Goal: Check status: Check status

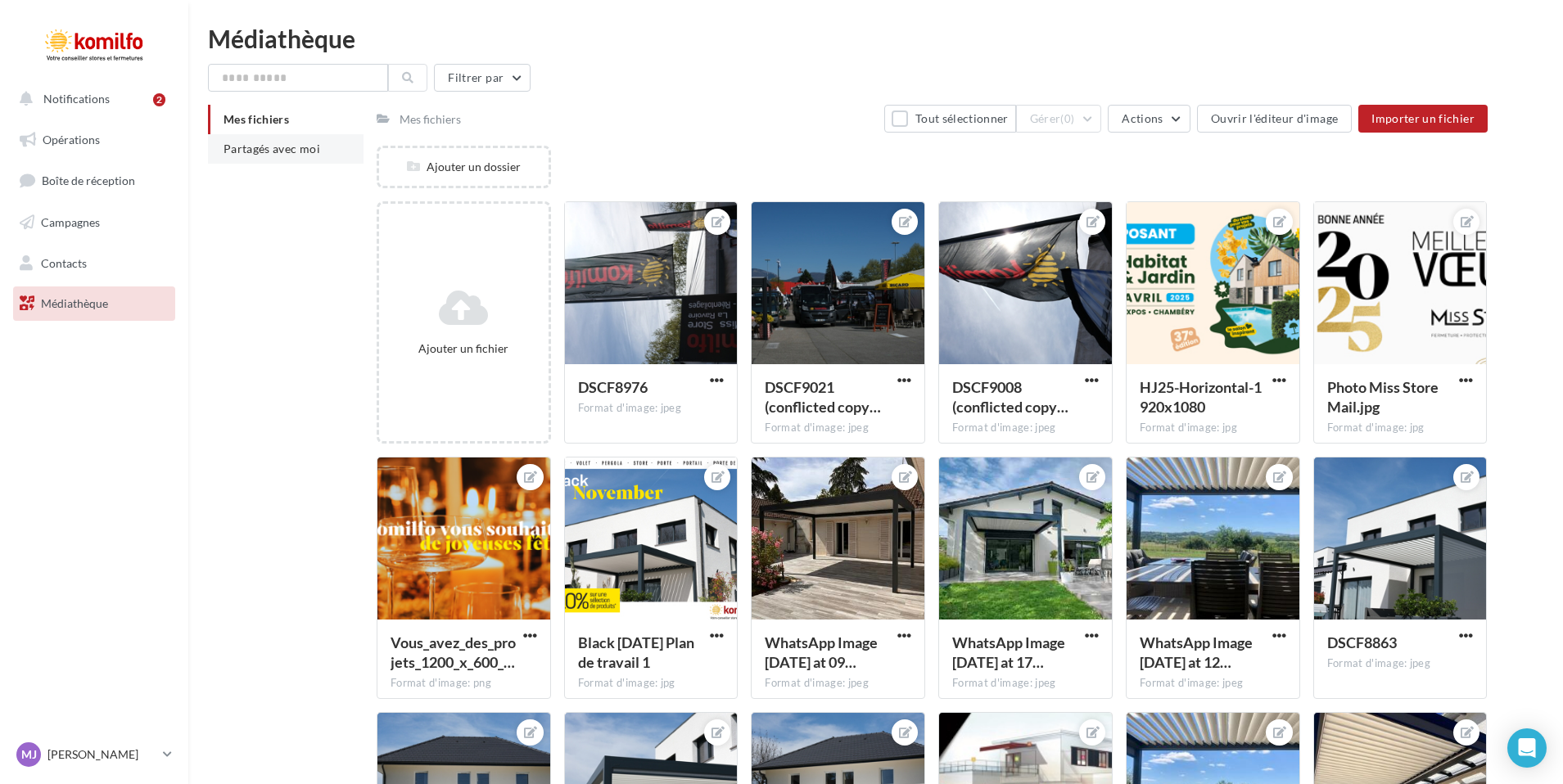
click at [281, 151] on span "Partagés avec moi" at bounding box center [272, 148] width 97 height 14
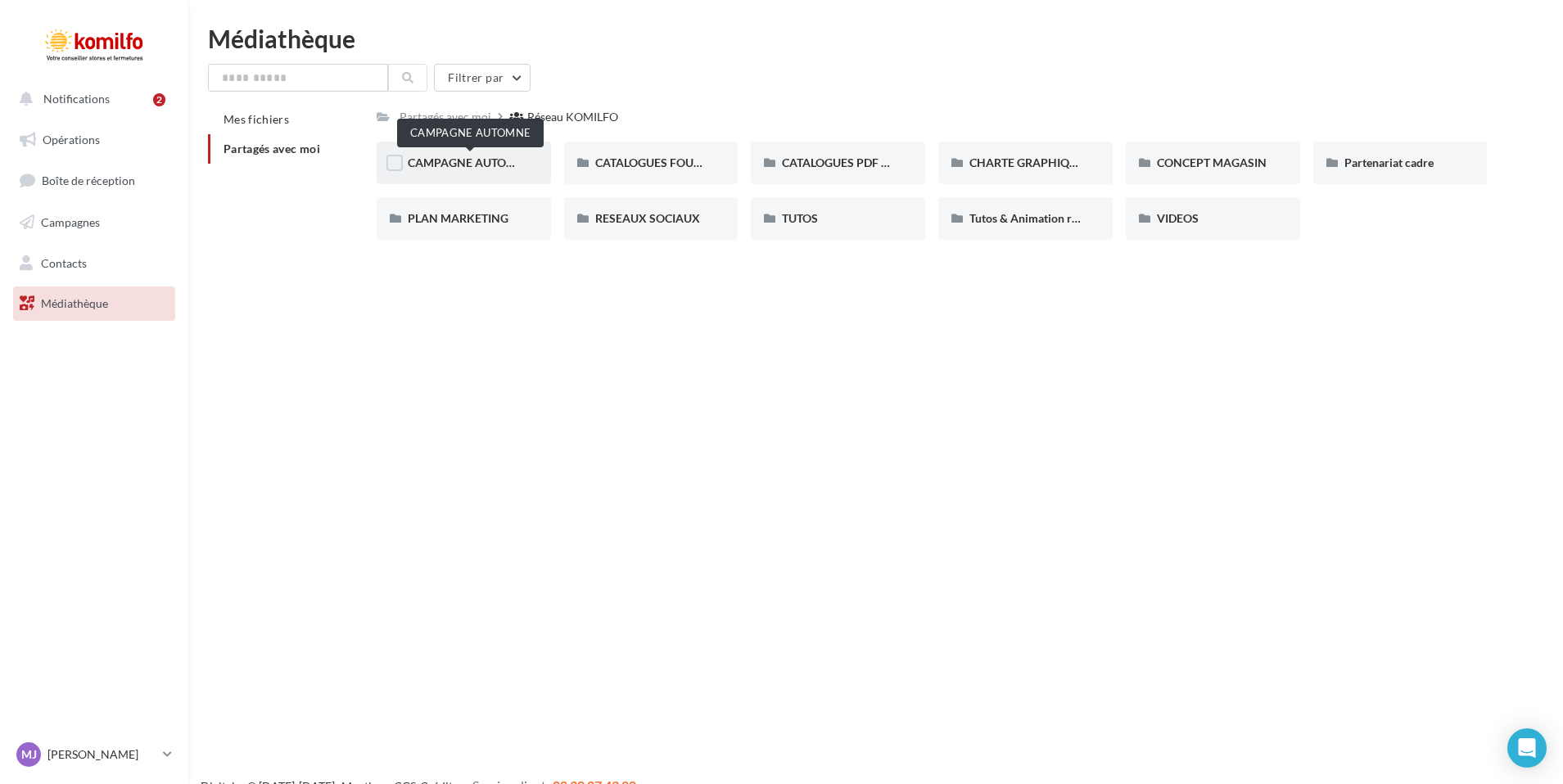
click at [477, 157] on span "CAMPAGNE AUTOMNE" at bounding box center [470, 162] width 124 height 14
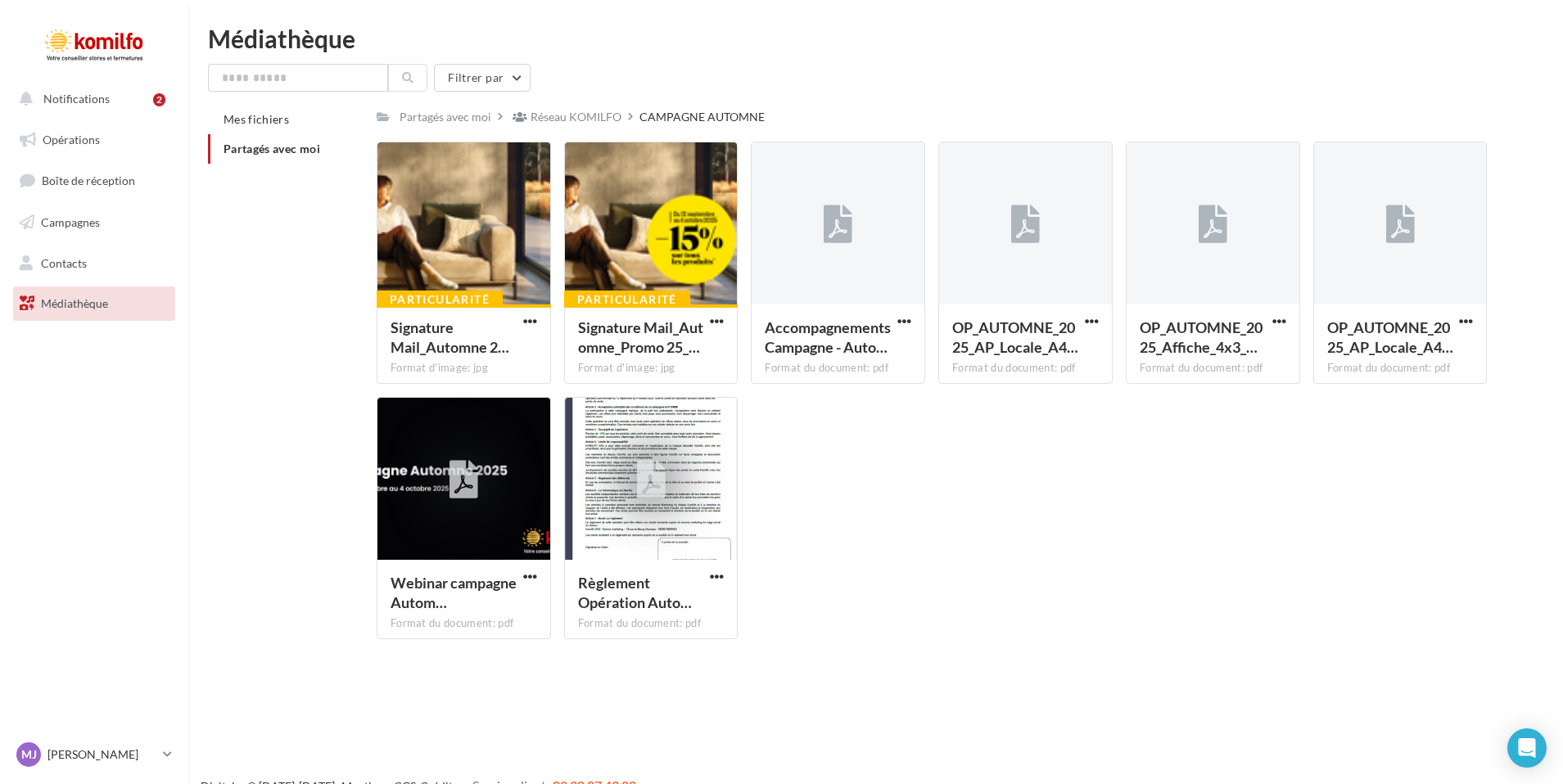
click at [273, 152] on span "Partagés avec moi" at bounding box center [272, 148] width 97 height 14
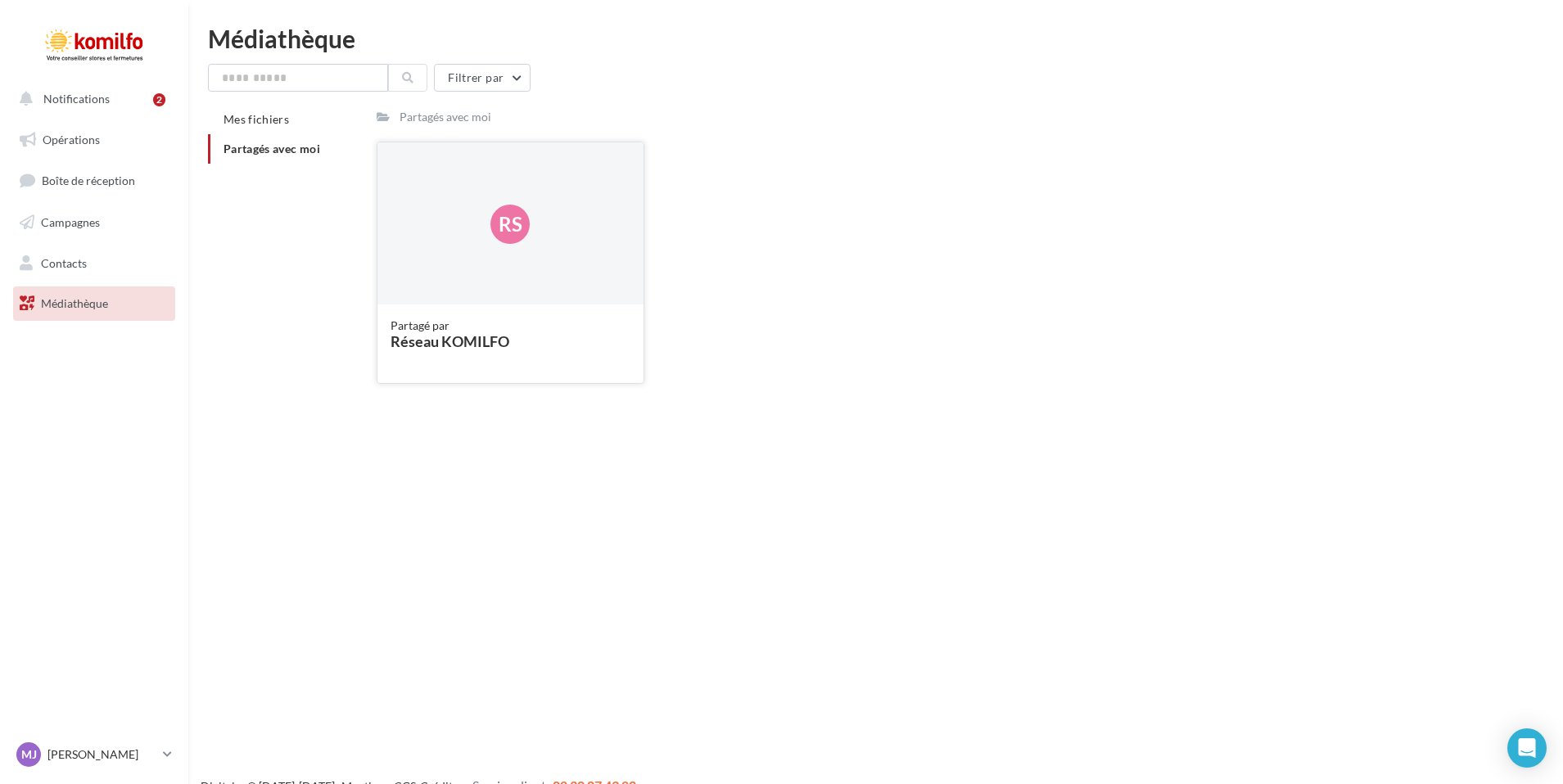
click at [470, 236] on div "Rs" at bounding box center [510, 224] width 267 height 163
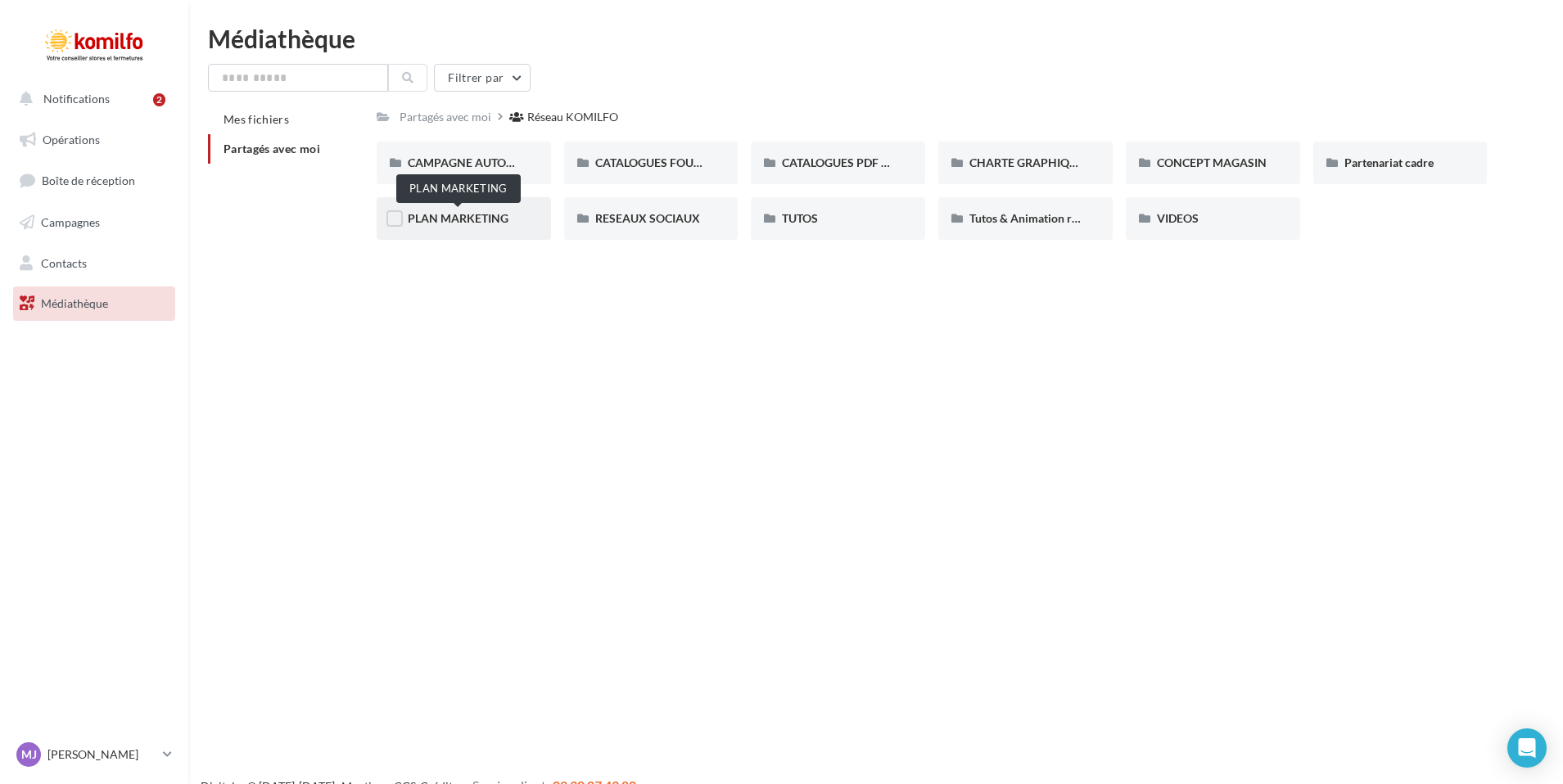
click at [446, 218] on span "PLAN MARKETING" at bounding box center [458, 217] width 100 height 14
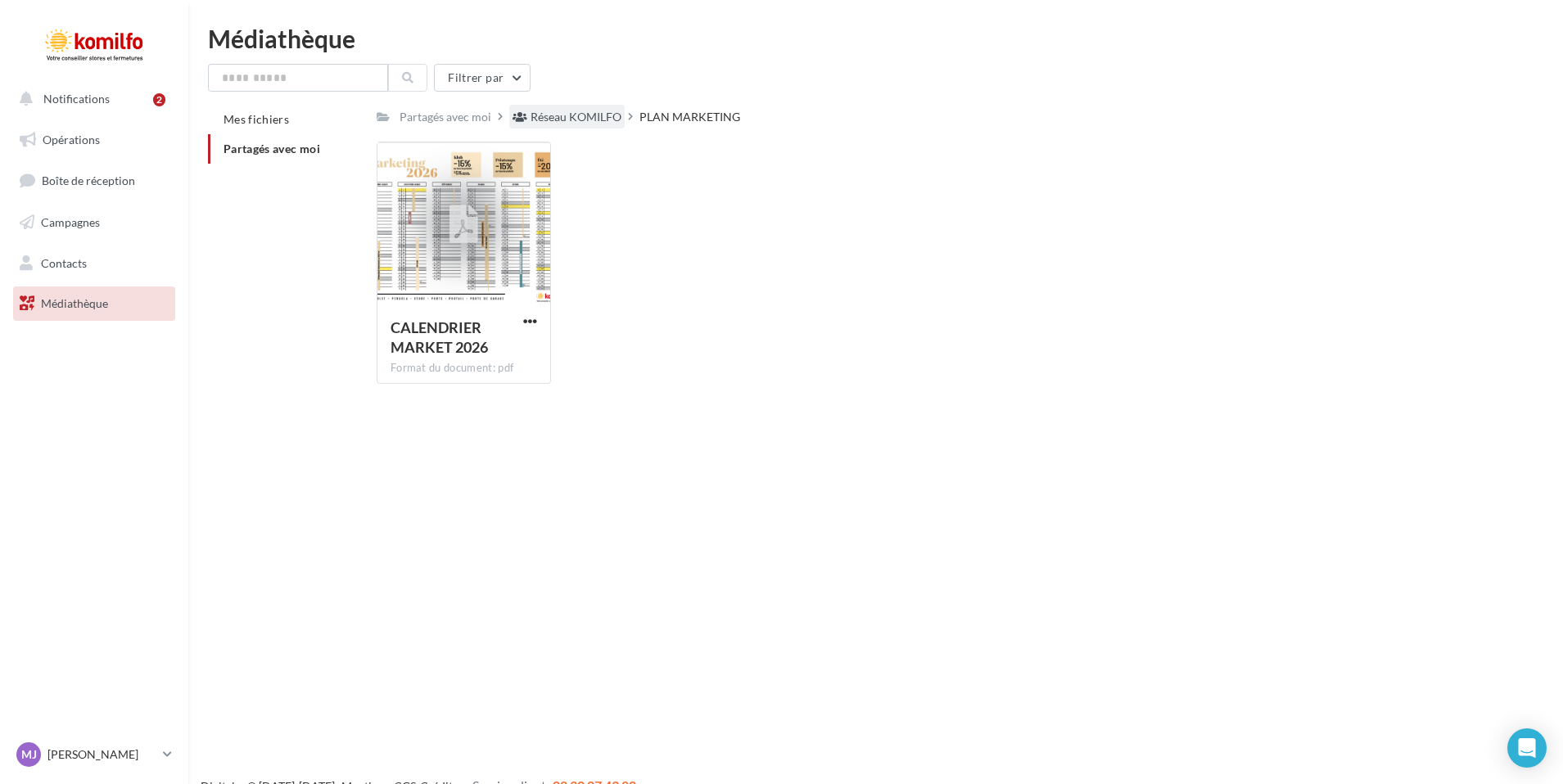
click at [575, 118] on div "Réseau KOMILFO" at bounding box center [576, 117] width 91 height 16
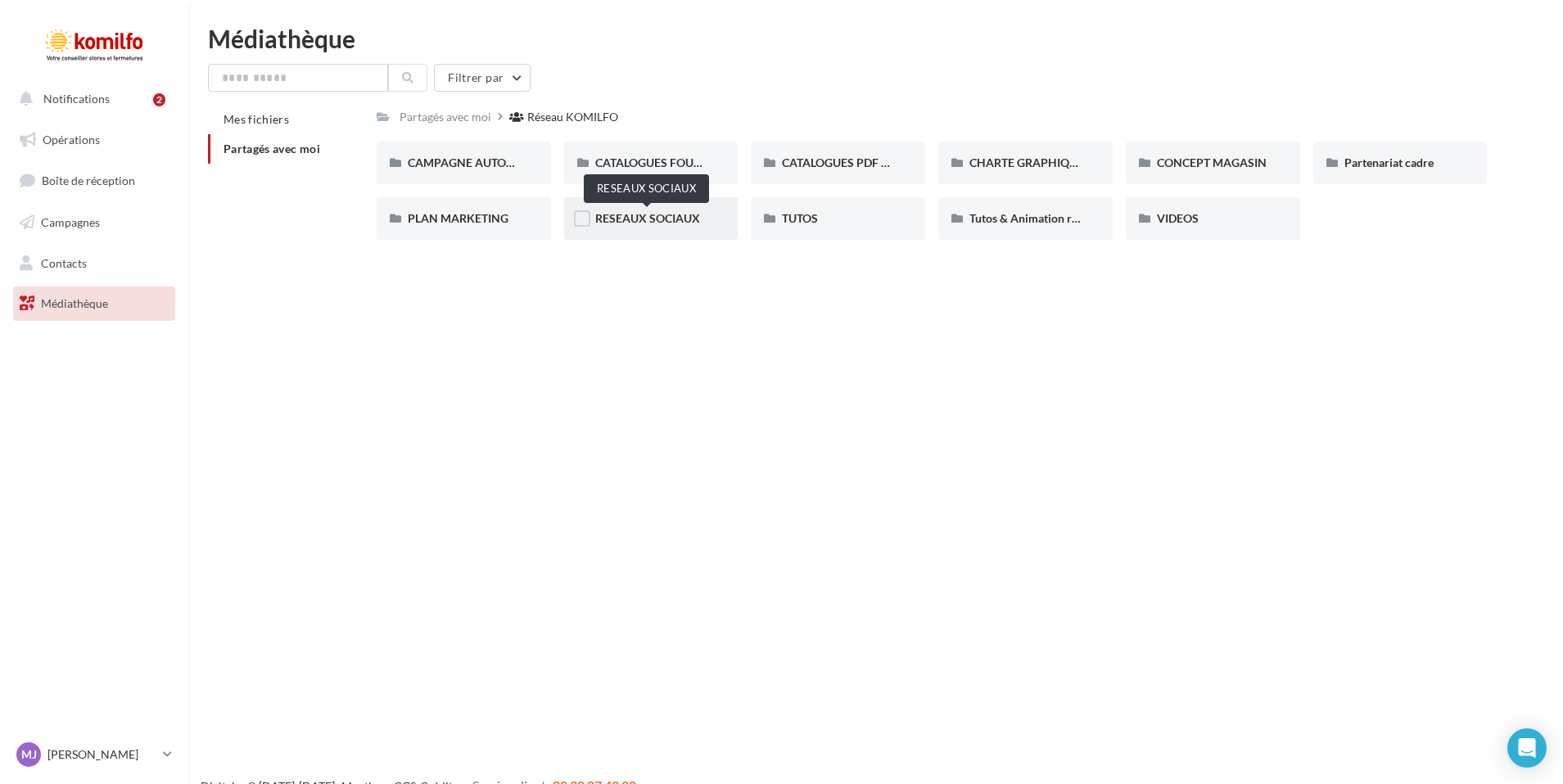
click at [681, 225] on span "RESEAUX SOCIAUX" at bounding box center [647, 217] width 105 height 14
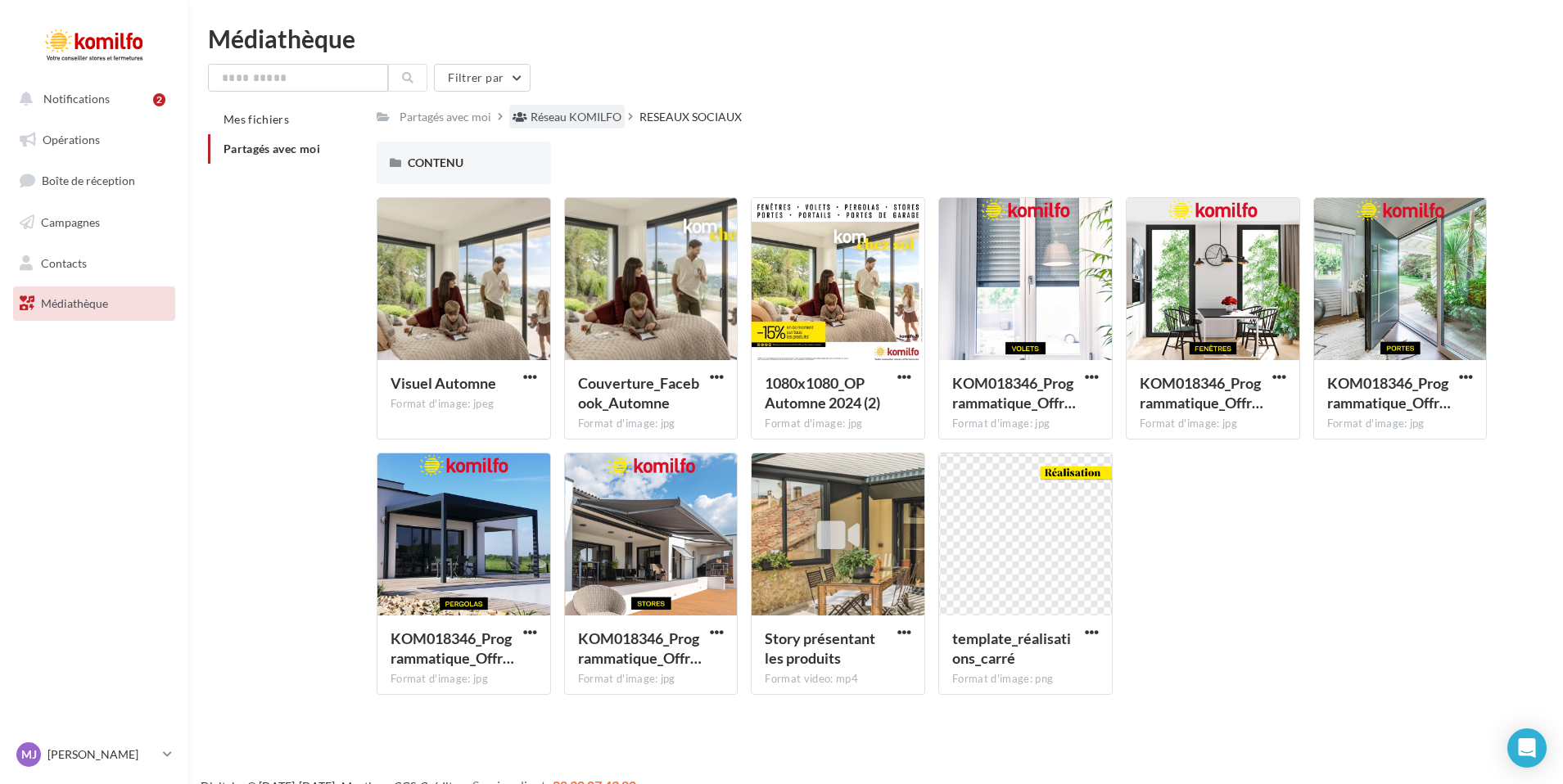
click at [580, 111] on div "Réseau KOMILFO" at bounding box center [576, 117] width 91 height 16
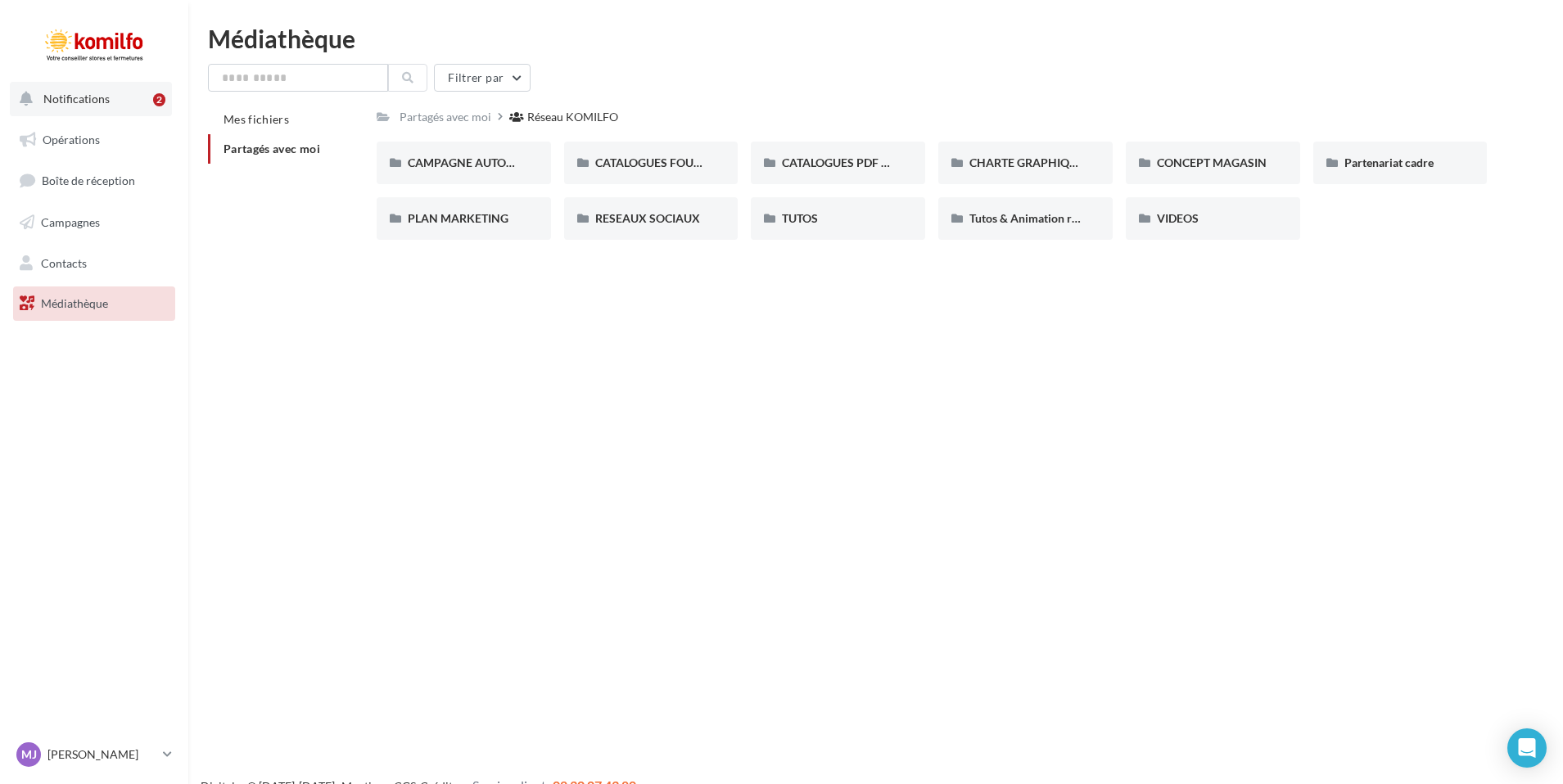
click at [139, 107] on button "Notifications 2" at bounding box center [91, 99] width 163 height 35
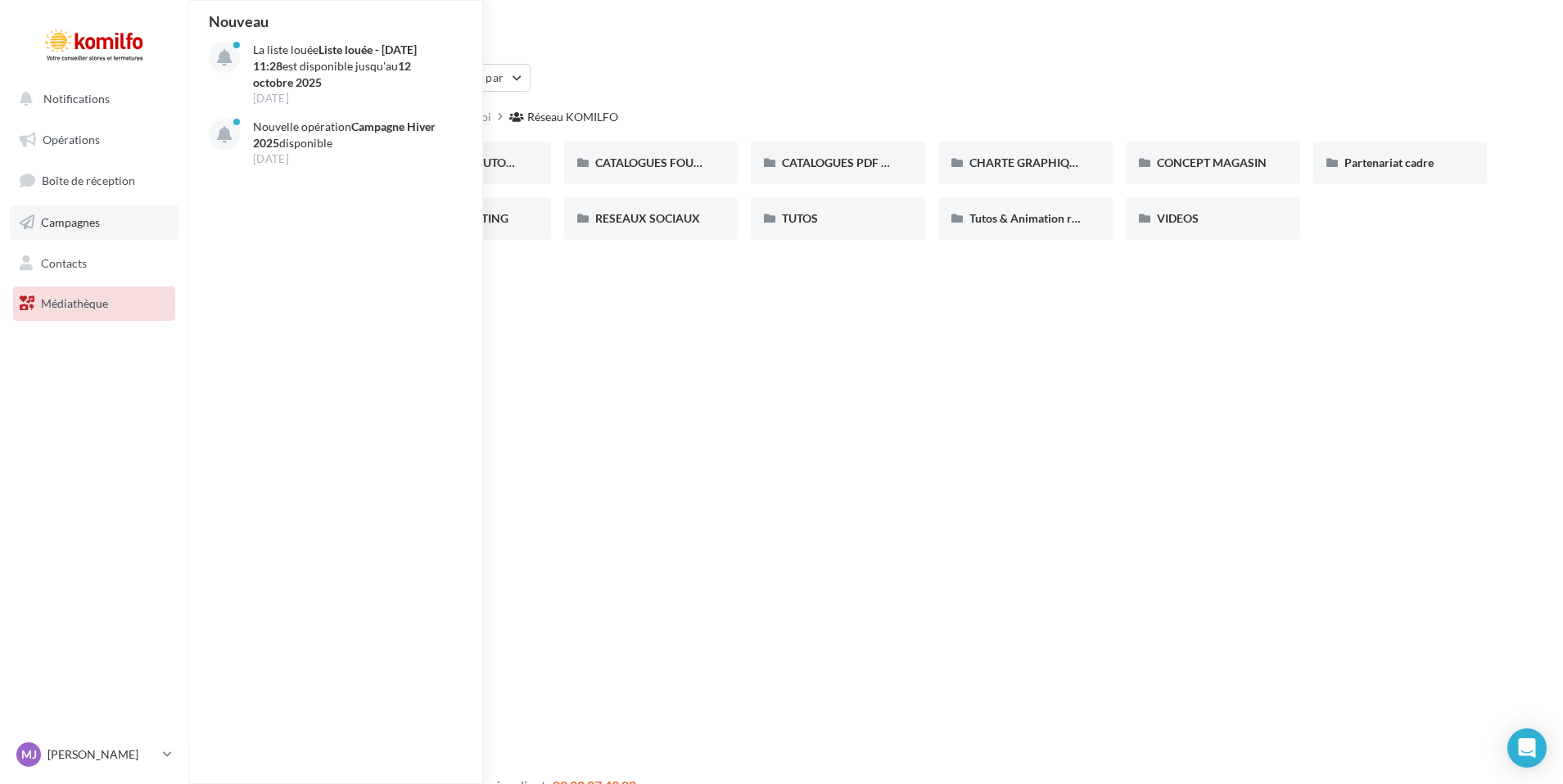
click at [69, 235] on link "Campagnes" at bounding box center [94, 223] width 169 height 35
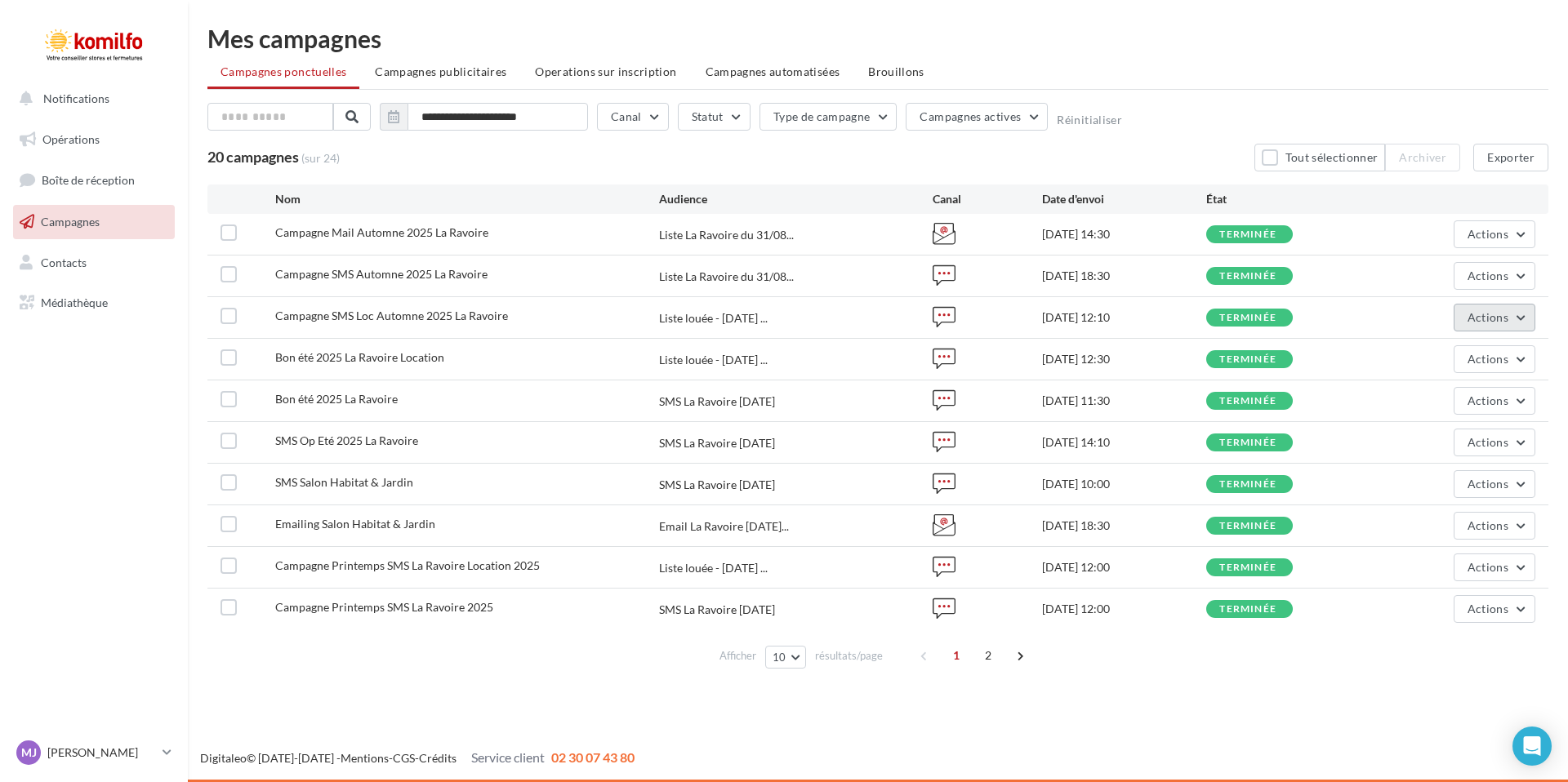
click at [1487, 318] on span "Actions" at bounding box center [1488, 317] width 41 height 14
click at [1409, 345] on button "Voir les résultats" at bounding box center [1453, 356] width 163 height 43
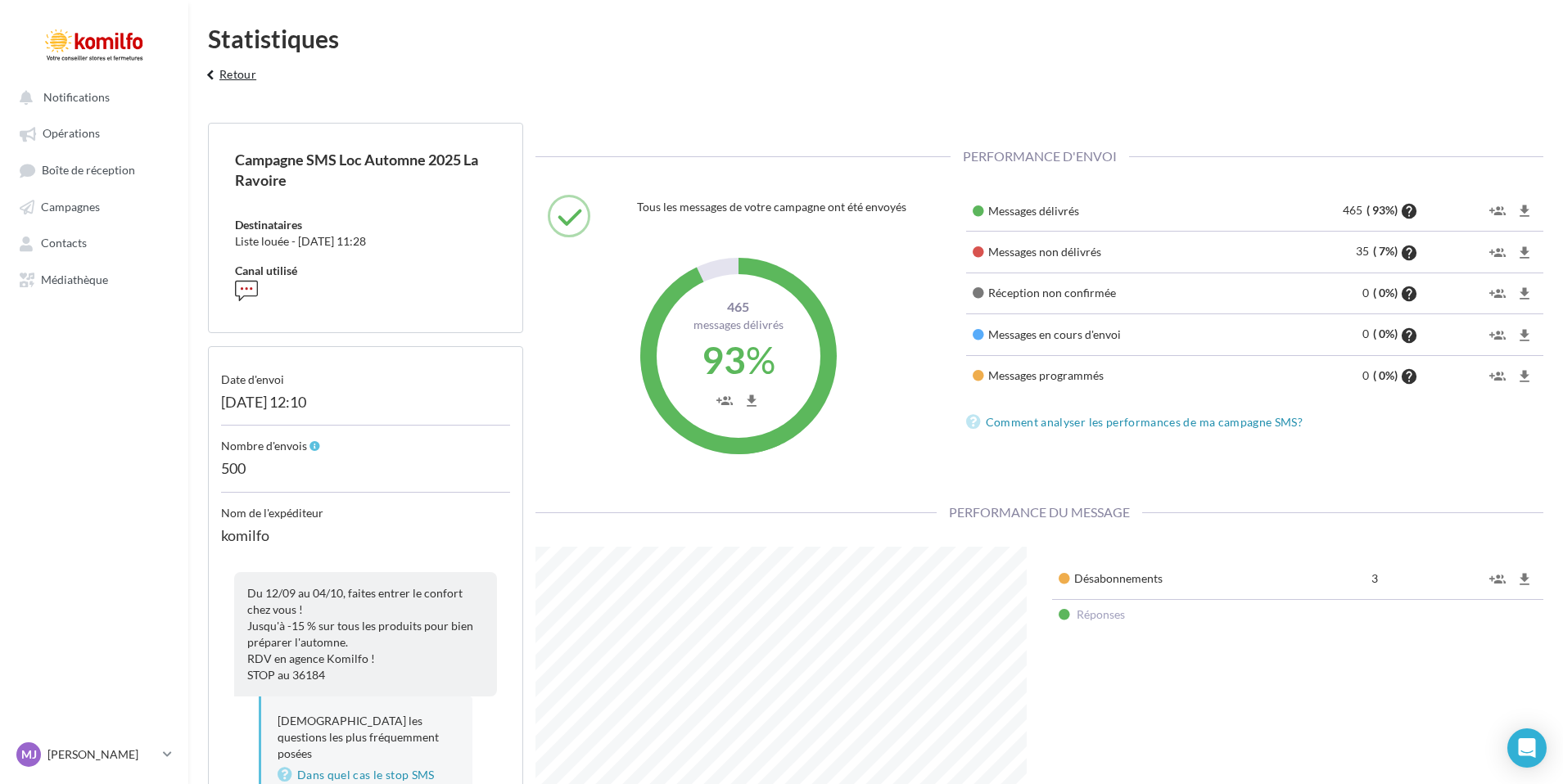
click at [233, 73] on button "keyboard_arrow_left Retour" at bounding box center [228, 80] width 68 height 33
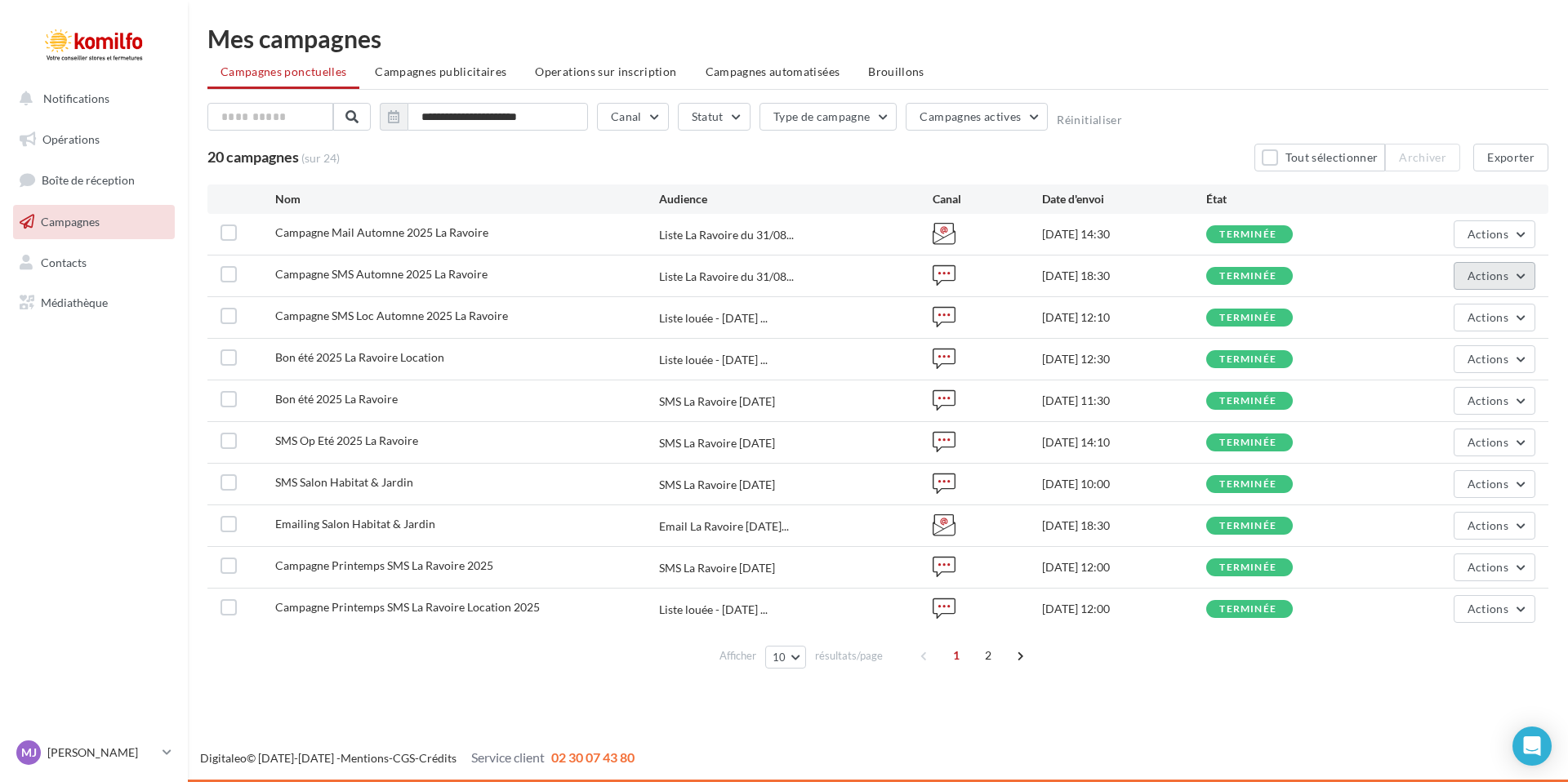
click at [1484, 275] on span "Actions" at bounding box center [1488, 275] width 41 height 14
click at [1441, 310] on button "Voir les résultats" at bounding box center [1445, 314] width 179 height 43
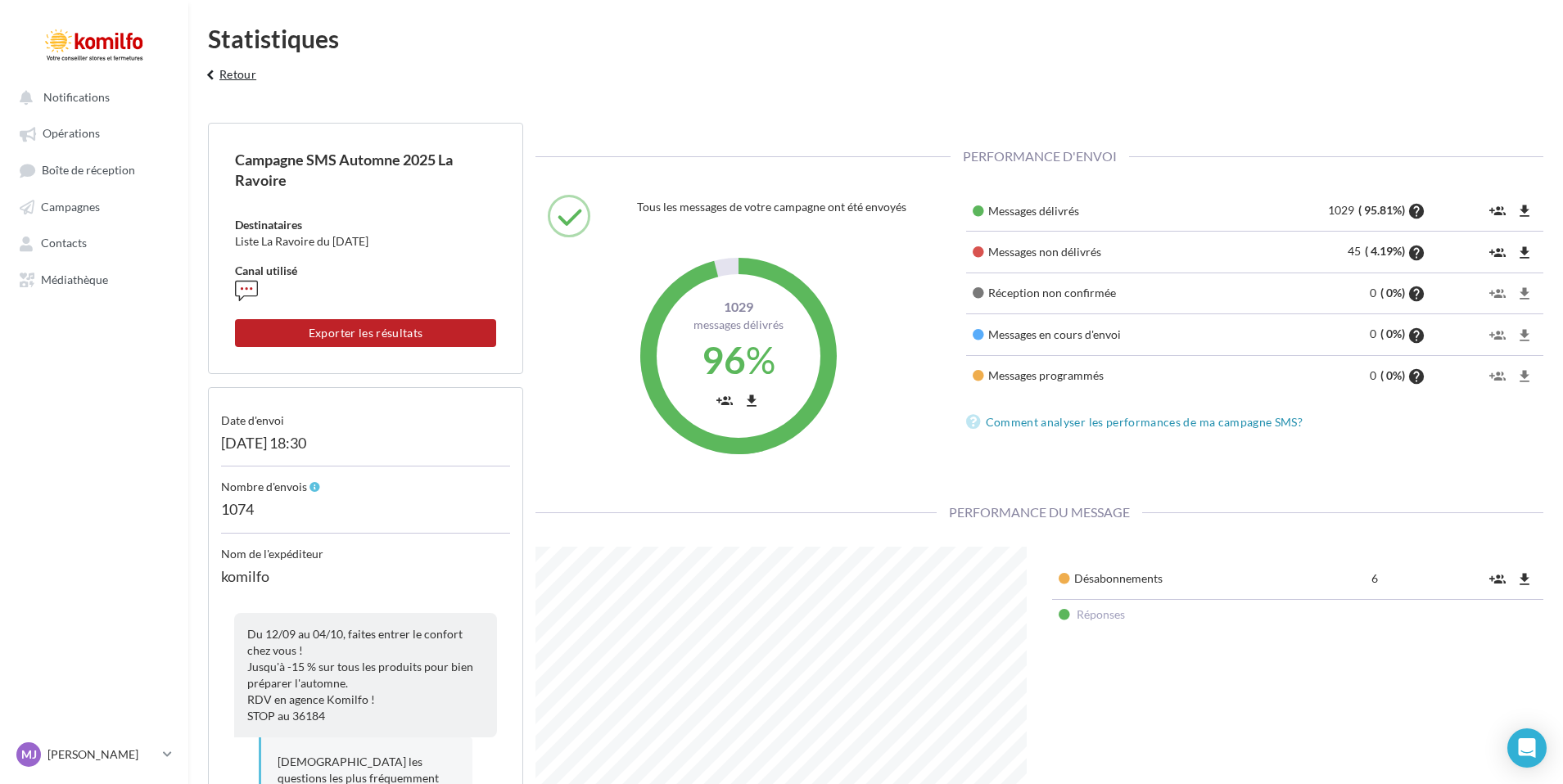
click at [246, 79] on button "keyboard_arrow_left Retour" at bounding box center [228, 80] width 68 height 33
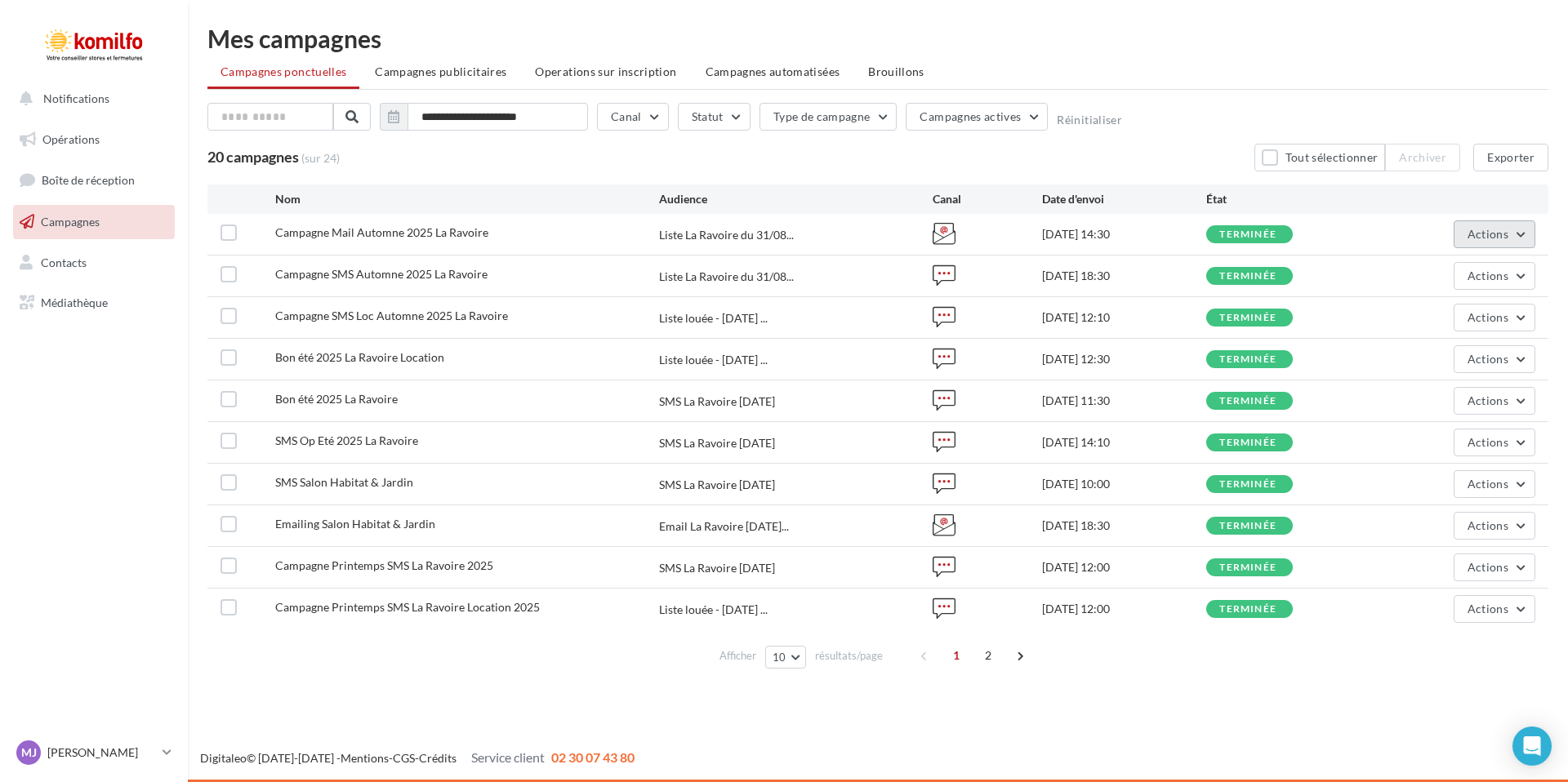
click at [1485, 234] on span "Actions" at bounding box center [1488, 233] width 41 height 14
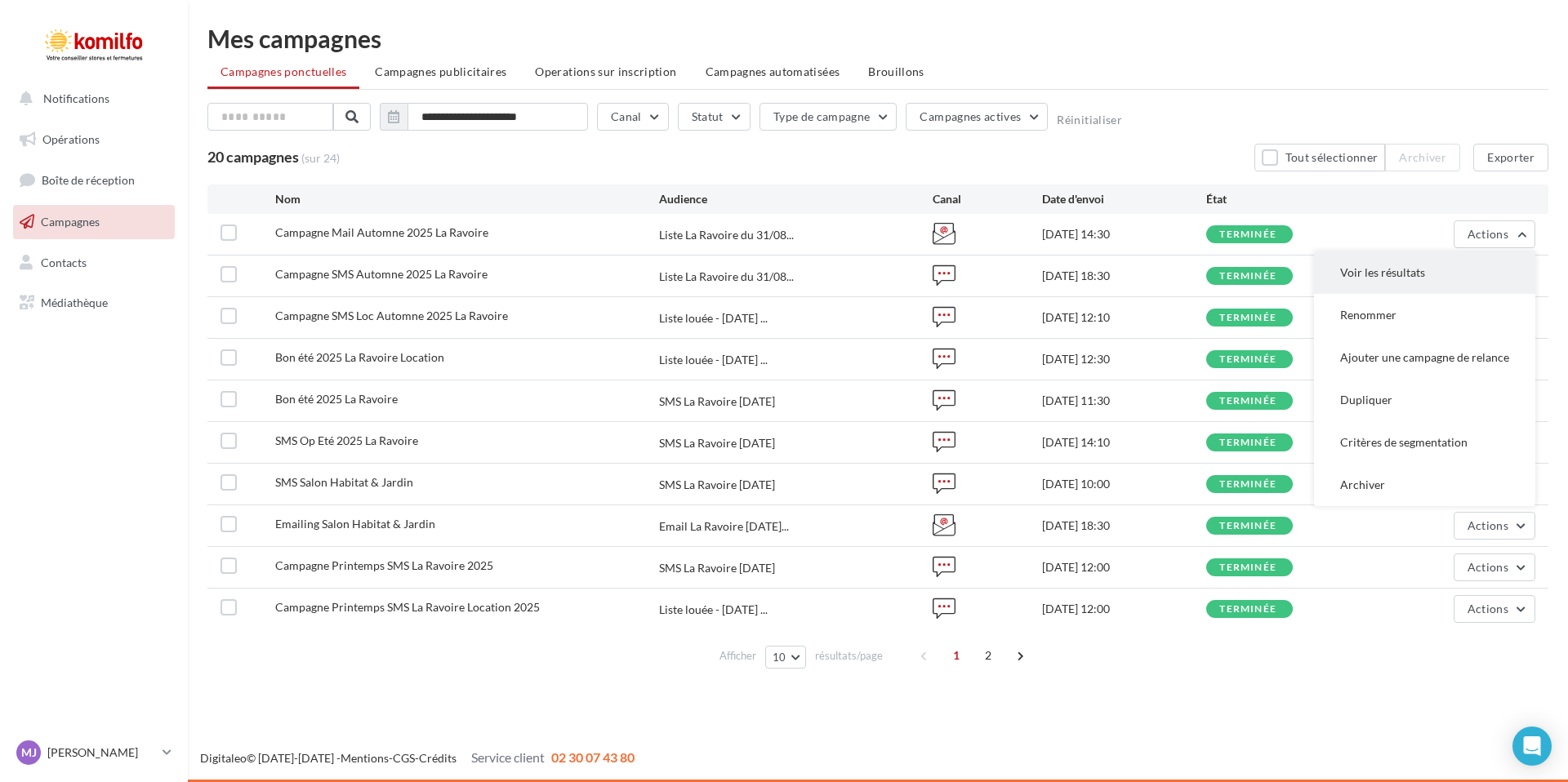
click at [1447, 263] on button "Voir les résultats" at bounding box center [1424, 272] width 221 height 43
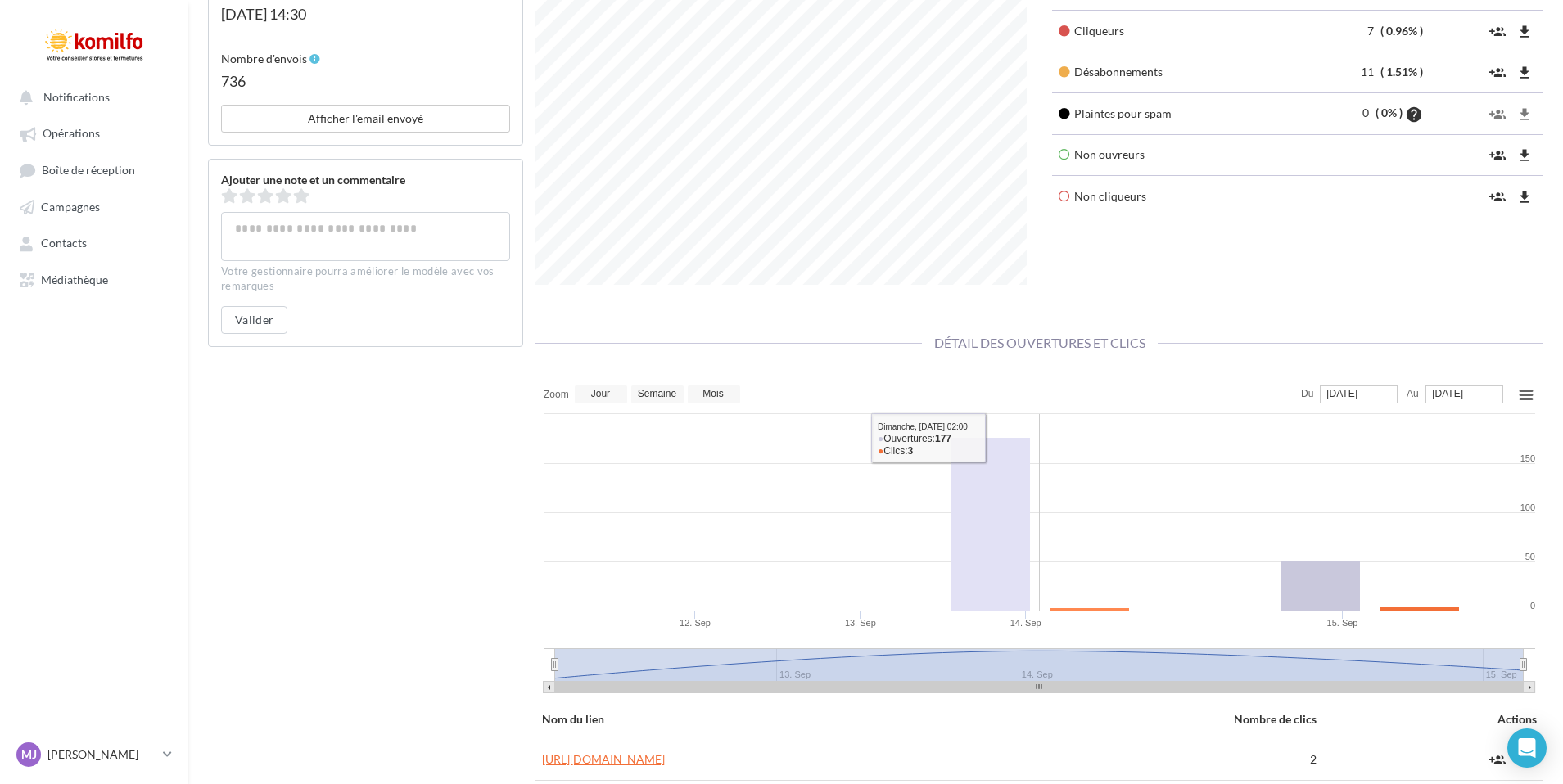
scroll to position [855, 0]
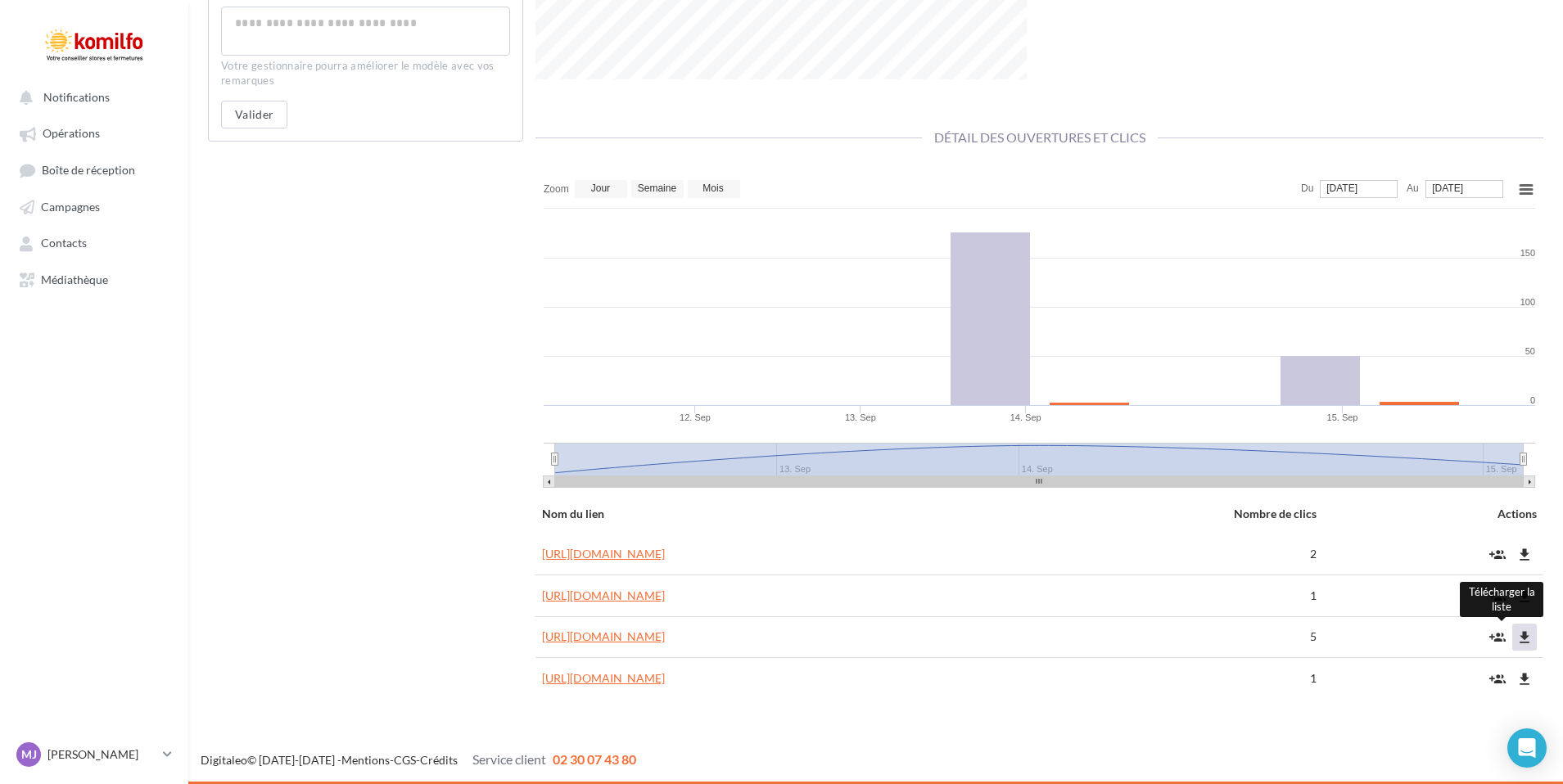
click at [1525, 627] on button "file_download" at bounding box center [1525, 637] width 25 height 27
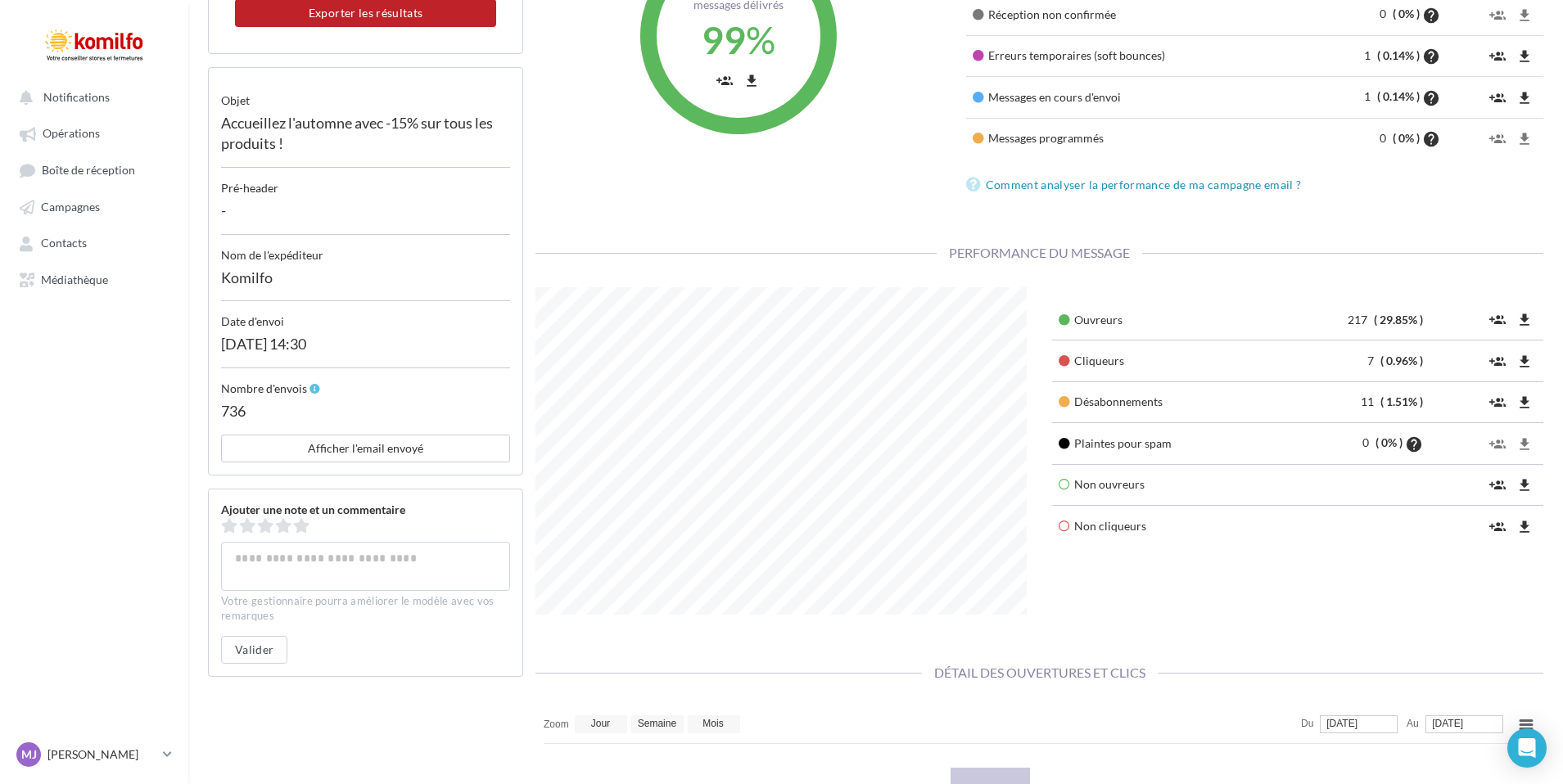
scroll to position [0, 0]
